Goal: Task Accomplishment & Management: Use online tool/utility

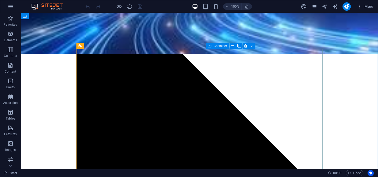
scroll to position [146, 0]
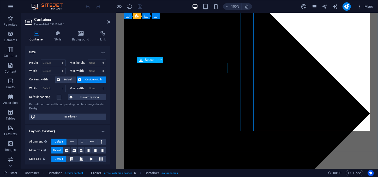
scroll to position [293, 0]
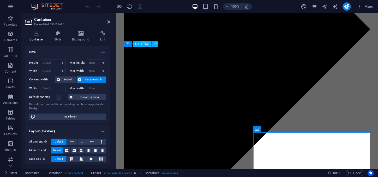
scroll to position [0, 0]
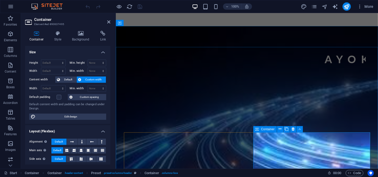
click at [257, 129] on icon at bounding box center [257, 129] width 4 height 6
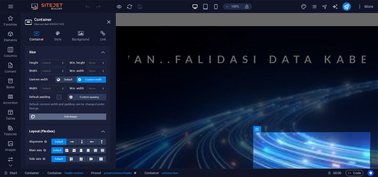
drag, startPoint x: 82, startPoint y: 118, endPoint x: 253, endPoint y: 151, distance: 173.9
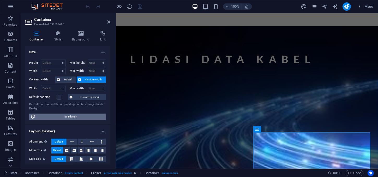
click at [82, 118] on span "Edit design" at bounding box center [71, 117] width 68 height 6
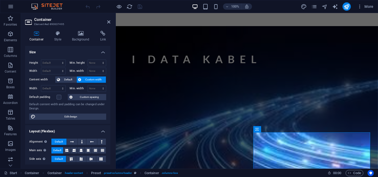
select select "ease-in-out"
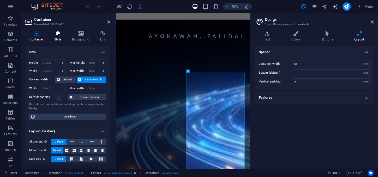
click at [55, 33] on icon at bounding box center [58, 33] width 16 height 5
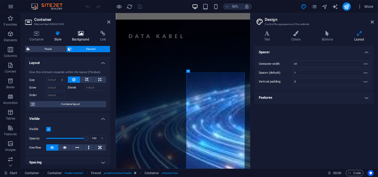
click at [79, 37] on h4 "Background" at bounding box center [82, 36] width 28 height 11
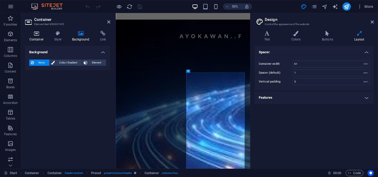
click at [37, 35] on icon at bounding box center [36, 33] width 23 height 5
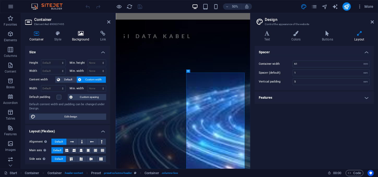
click at [81, 33] on icon at bounding box center [81, 33] width 26 height 5
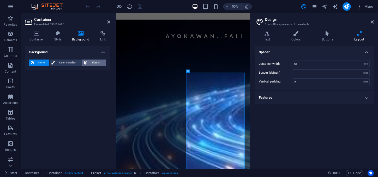
click at [96, 62] on span "Element" at bounding box center [96, 62] width 15 height 6
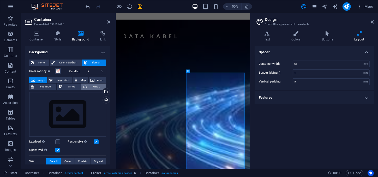
click at [97, 86] on span "HTML" at bounding box center [97, 87] width 16 height 6
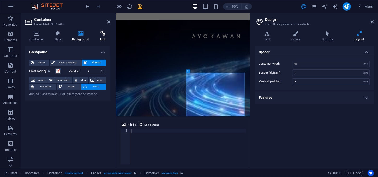
click at [100, 32] on icon at bounding box center [103, 33] width 15 height 5
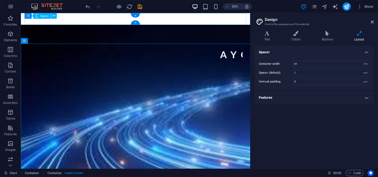
click at [120, 22] on div at bounding box center [148, 19] width 246 height 13
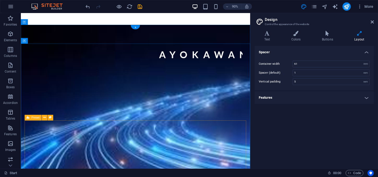
scroll to position [163, 0]
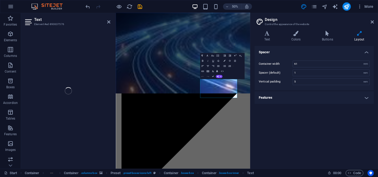
scroll to position [131, 0]
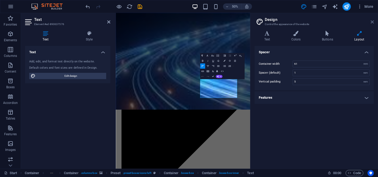
click at [374, 21] on icon at bounding box center [372, 22] width 3 height 4
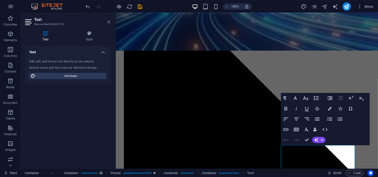
drag, startPoint x: 109, startPoint y: 23, endPoint x: 206, endPoint y: 112, distance: 131.9
click at [109, 23] on icon at bounding box center [108, 22] width 3 height 4
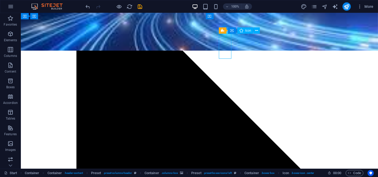
select select "xMidYMid"
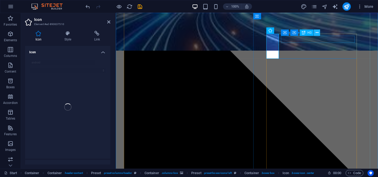
click at [317, 32] on icon at bounding box center [317, 32] width 3 height 5
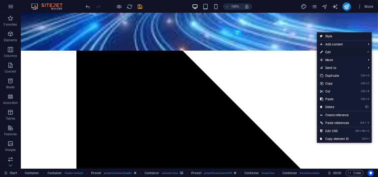
click at [331, 51] on link "⏎ Edit" at bounding box center [334, 52] width 35 height 8
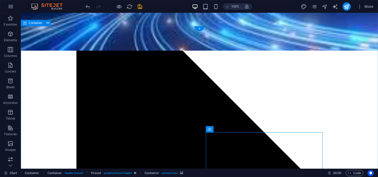
scroll to position [0, 0]
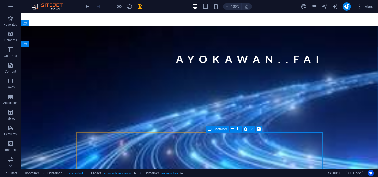
click at [210, 130] on icon at bounding box center [210, 129] width 4 height 6
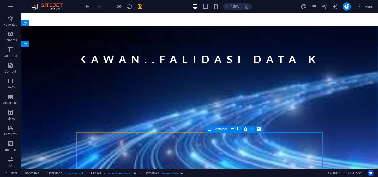
click at [210, 130] on icon at bounding box center [210, 129] width 4 height 6
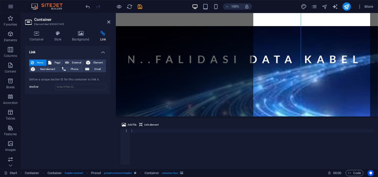
scroll to position [171, 0]
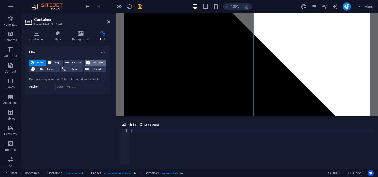
click at [101, 62] on span "Element" at bounding box center [98, 62] width 13 height 6
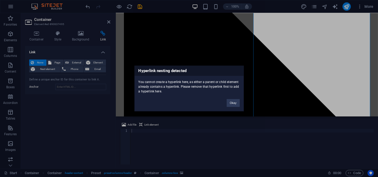
click at [199, 128] on div "Hyperlink nesting detected You cannot create a hyperlink here, as either a pare…" at bounding box center [189, 88] width 378 height 177
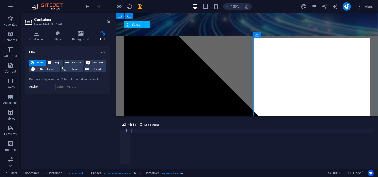
scroll to position [0, 0]
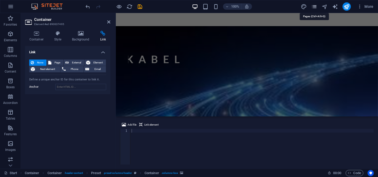
click at [314, 6] on icon "pages" at bounding box center [314, 7] width 6 height 6
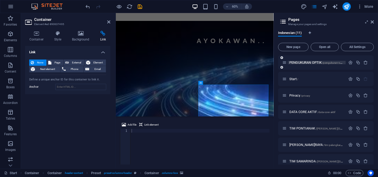
click at [316, 62] on span "PENGUKURAN OPTIK /pengukuran-optikPontianak" at bounding box center [322, 63] width 67 height 4
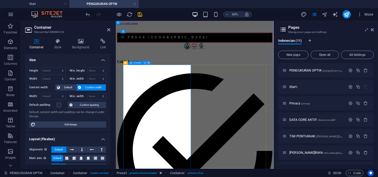
click at [146, 62] on icon at bounding box center [145, 62] width 2 height 3
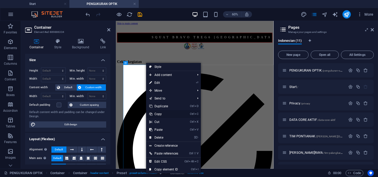
click at [154, 112] on link "Ctrl C Copy" at bounding box center [163, 114] width 35 height 8
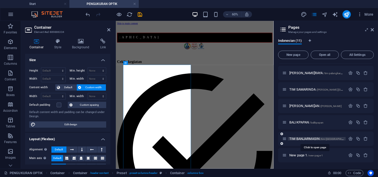
click at [305, 138] on span "TIM BANJARMASIN /tim-[GEOGRAPHIC_DATA]" at bounding box center [320, 139] width 63 height 4
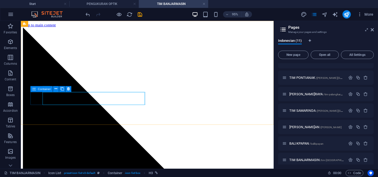
click at [45, 89] on span "Container" at bounding box center [44, 88] width 13 height 3
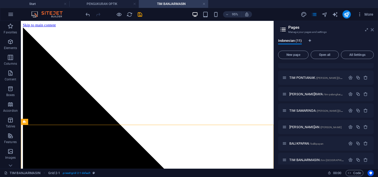
drag, startPoint x: 373, startPoint y: 30, endPoint x: 156, endPoint y: 34, distance: 217.7
click at [373, 30] on icon at bounding box center [372, 30] width 3 height 4
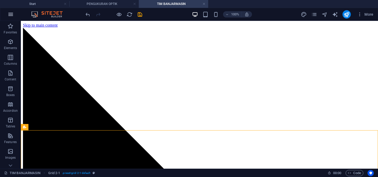
click at [13, 13] on icon "button" at bounding box center [11, 14] width 6 height 6
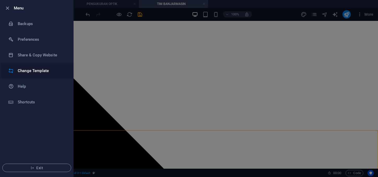
click at [36, 72] on h6 "Change Template" at bounding box center [42, 71] width 48 height 6
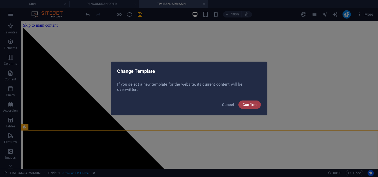
click at [257, 102] on button "Confirm" at bounding box center [250, 104] width 22 height 8
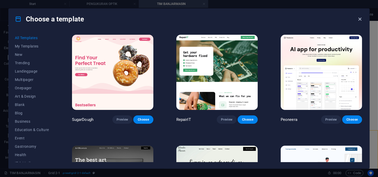
click at [361, 19] on icon "button" at bounding box center [360, 19] width 6 height 6
